Goal: Obtain resource: Obtain resource

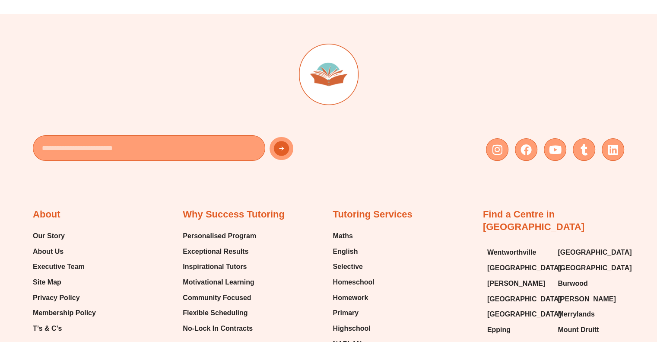
scroll to position [3674, 0]
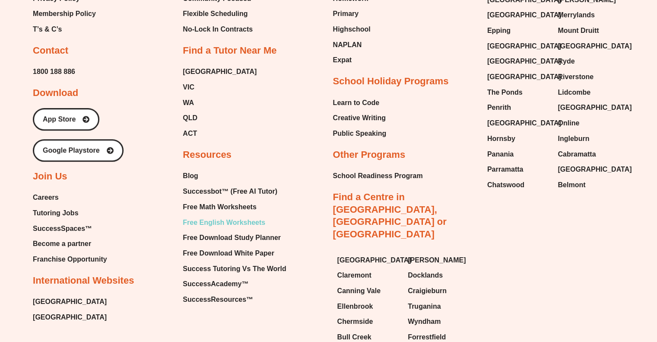
click at [220, 216] on span "Free English Worksheets" at bounding box center [224, 222] width 83 height 13
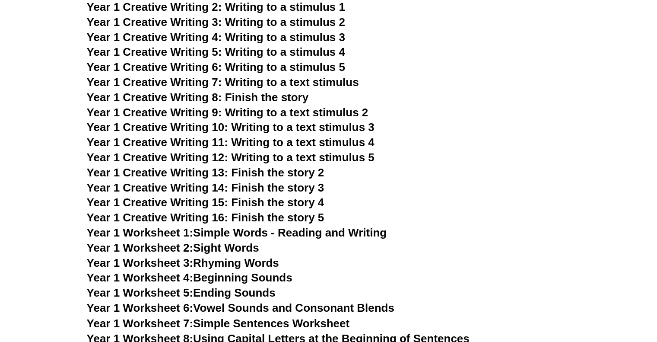
scroll to position [1301, 0]
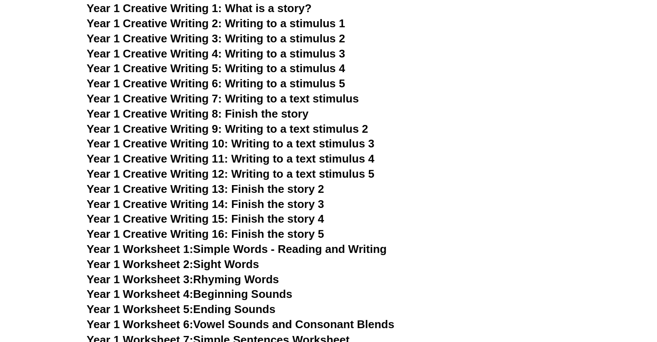
click at [254, 66] on span "Year 1 Creative Writing 5: Writing to a stimulus 4" at bounding box center [216, 68] width 258 height 13
click at [507, 184] on h3 "Year 1 Creative Writing 13: Finish the story 2" at bounding box center [329, 189] width 484 height 15
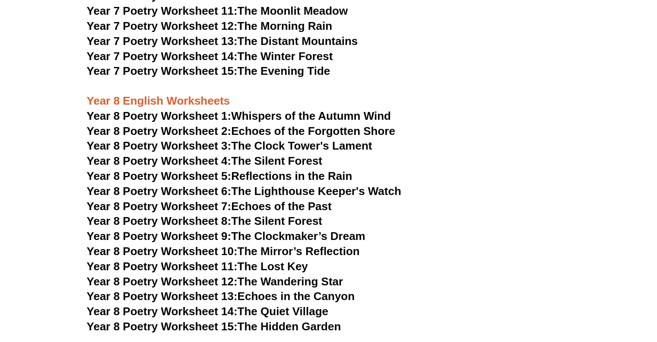
scroll to position [4889, 0]
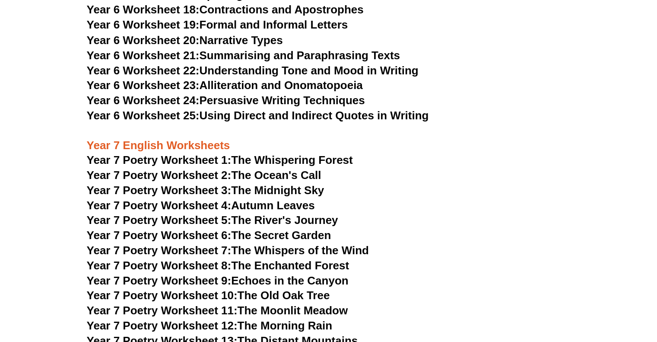
click at [280, 93] on link "Year 6 Worksheet 24: Persuasive Writing Techniques" at bounding box center [226, 99] width 278 height 13
